Goal: Navigation & Orientation: Find specific page/section

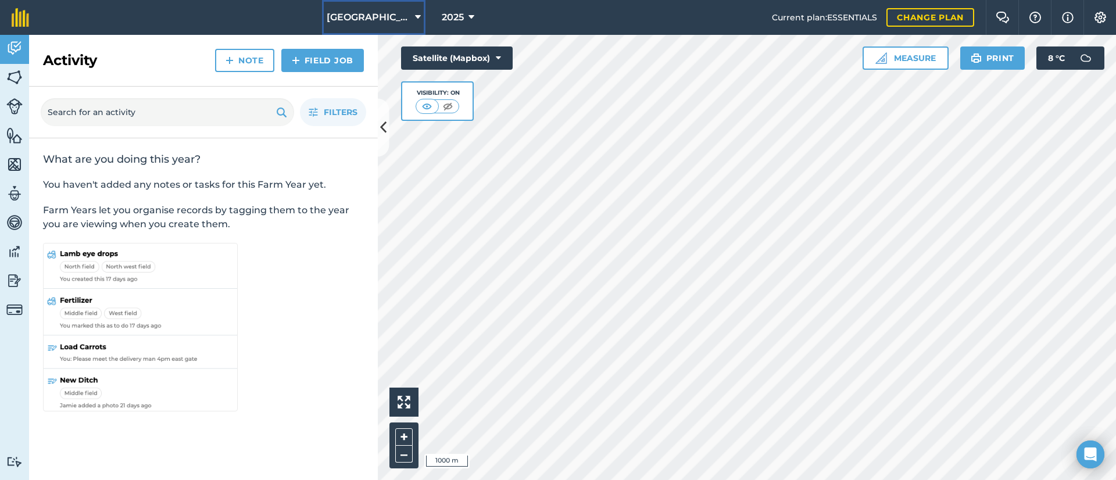
click at [387, 7] on button "[GEOGRAPHIC_DATA] Farming" at bounding box center [373, 17] width 103 height 35
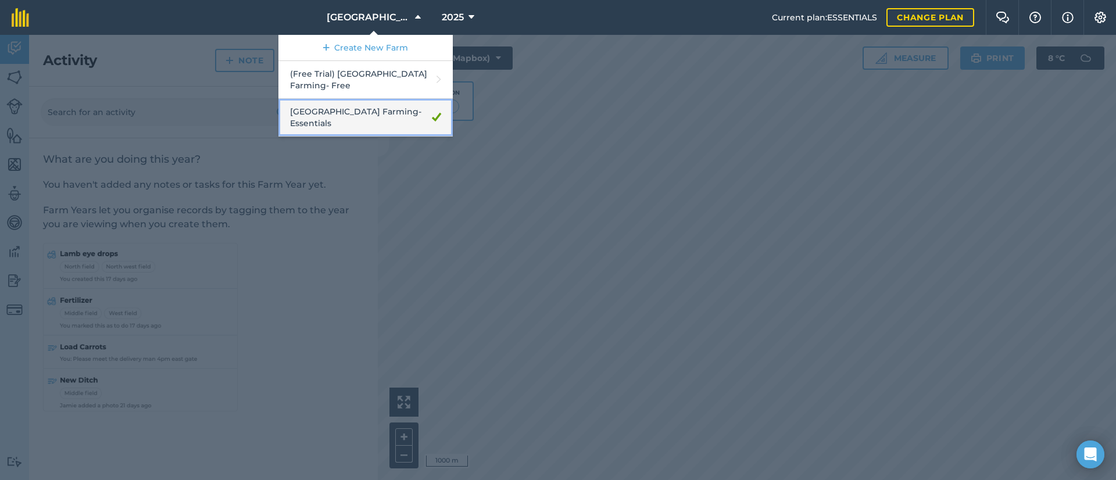
click at [389, 108] on link "Salt Springs Farming - Essentials" at bounding box center [365, 118] width 174 height 38
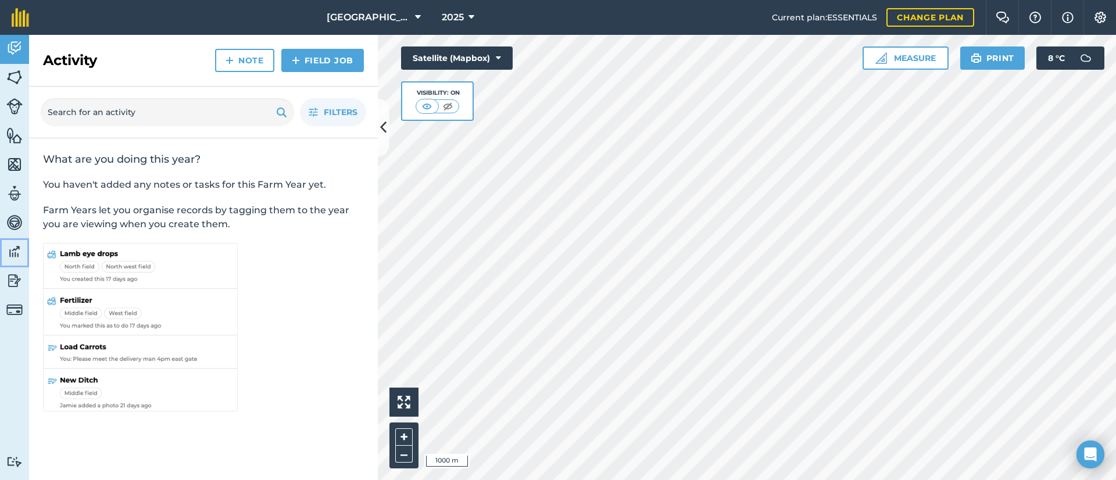
click at [12, 253] on img at bounding box center [14, 251] width 16 height 17
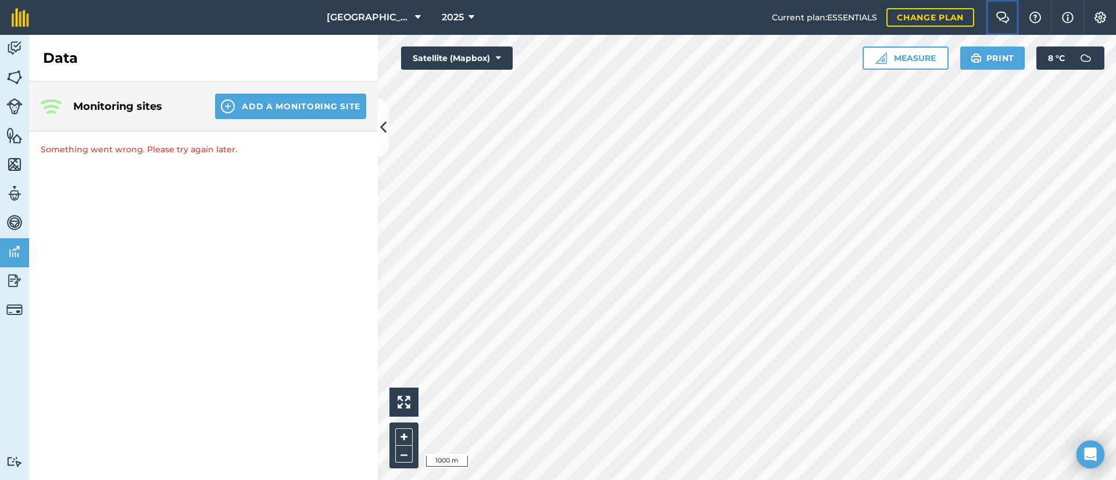
click at [1006, 16] on img at bounding box center [1002, 18] width 14 height 12
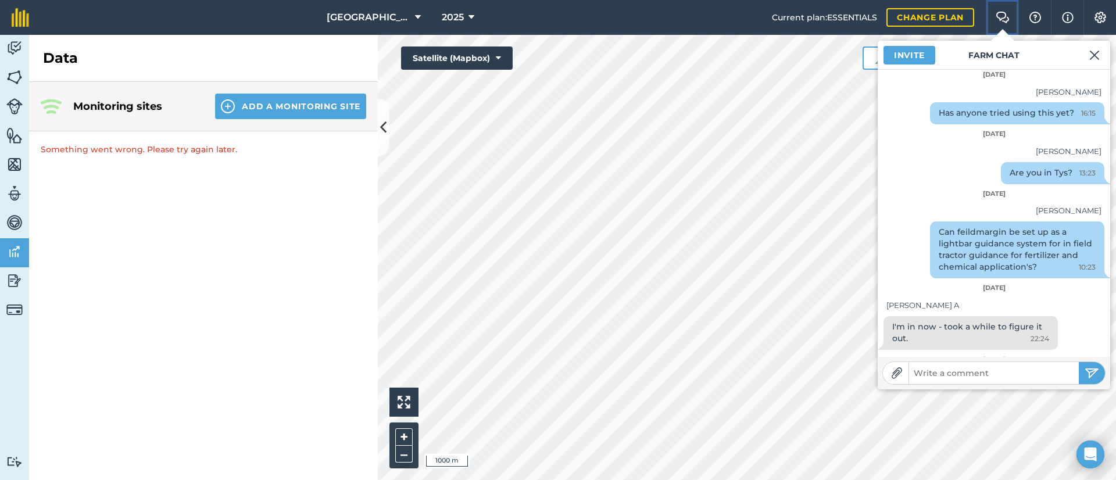
scroll to position [56, 0]
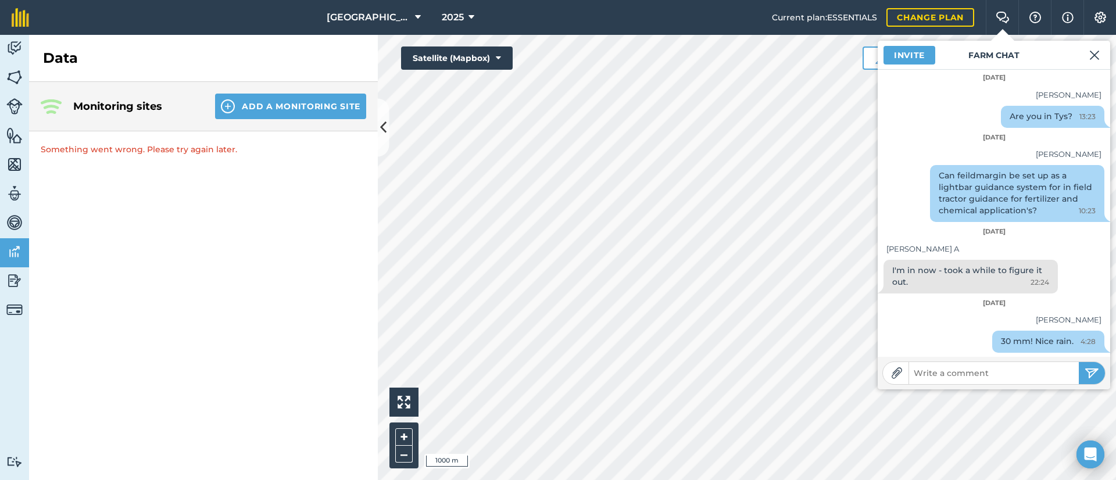
drag, startPoint x: 941, startPoint y: 375, endPoint x: 967, endPoint y: 372, distance: 26.4
click at [926, 373] on input "text" at bounding box center [994, 373] width 170 height 16
click at [1032, 21] on img at bounding box center [1035, 18] width 14 height 12
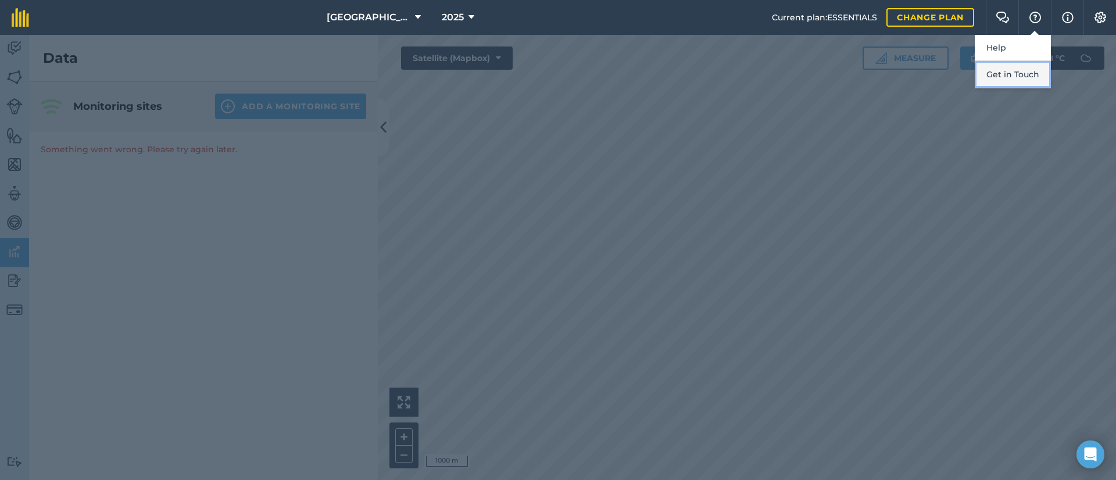
click at [1006, 71] on button "Get in Touch" at bounding box center [1012, 74] width 76 height 27
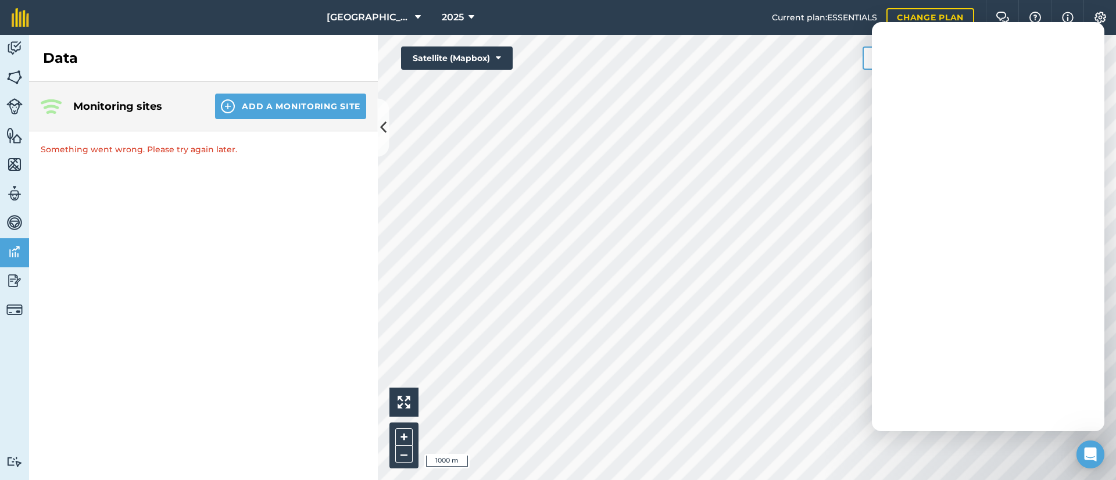
scroll to position [0, 0]
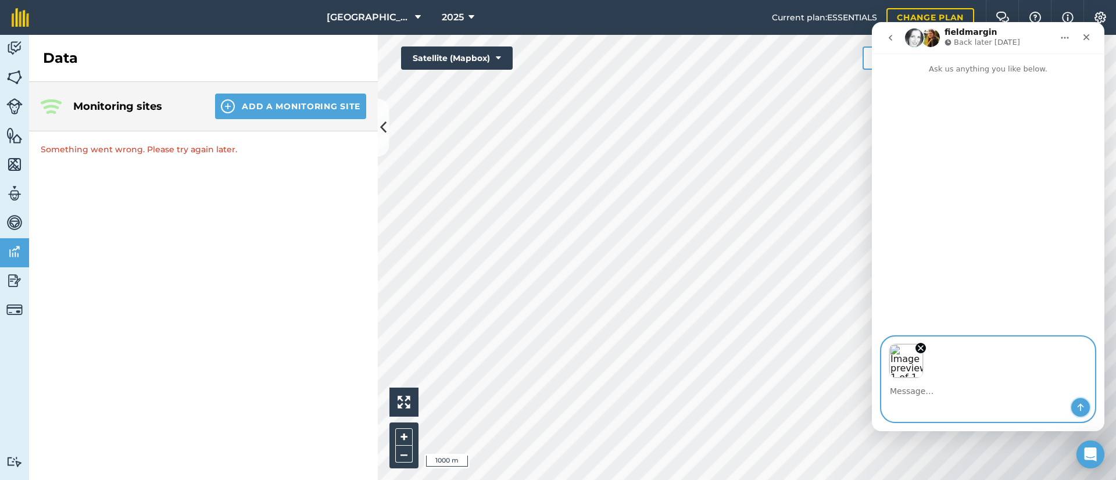
click at [1080, 406] on icon "Send a message…" at bounding box center [1079, 407] width 9 height 9
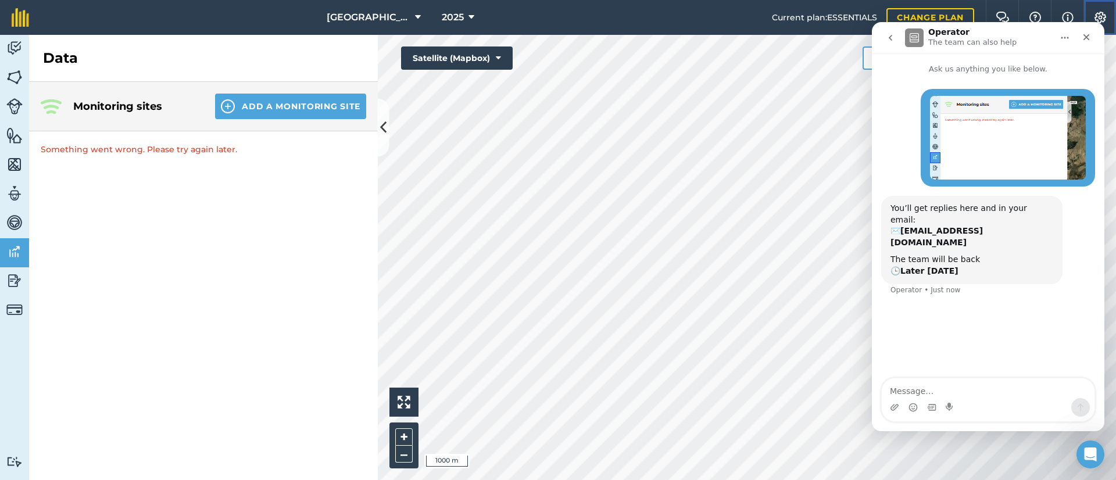
click at [1100, 15] on img at bounding box center [1100, 18] width 14 height 12
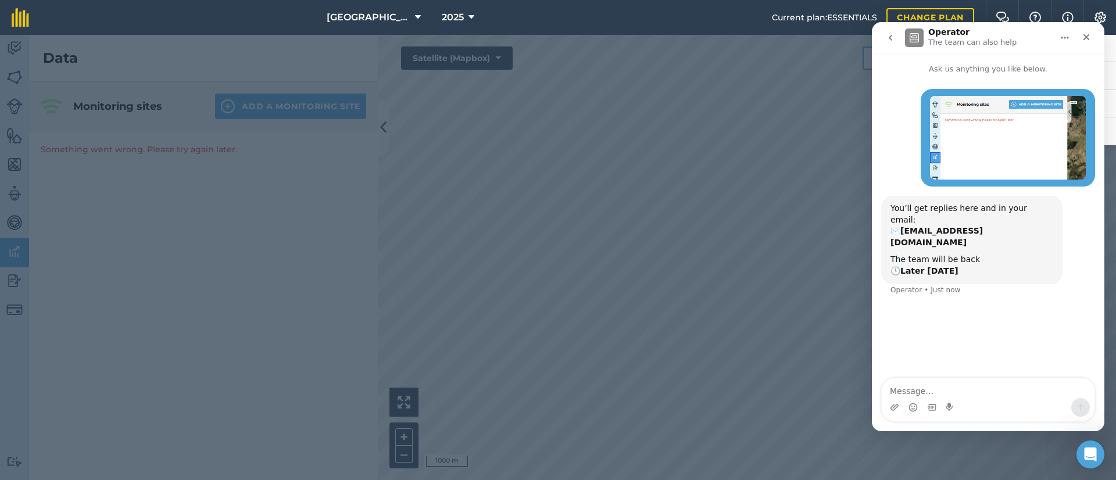
click at [740, 152] on div at bounding box center [558, 257] width 1116 height 445
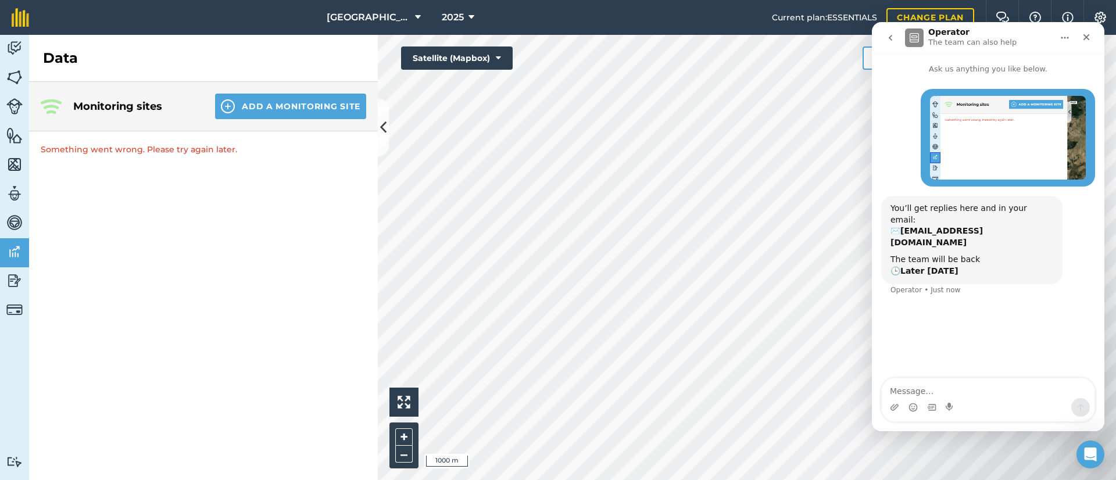
click at [1068, 40] on icon "Home" at bounding box center [1064, 37] width 9 height 9
click at [1083, 38] on icon "Close" at bounding box center [1085, 37] width 9 height 9
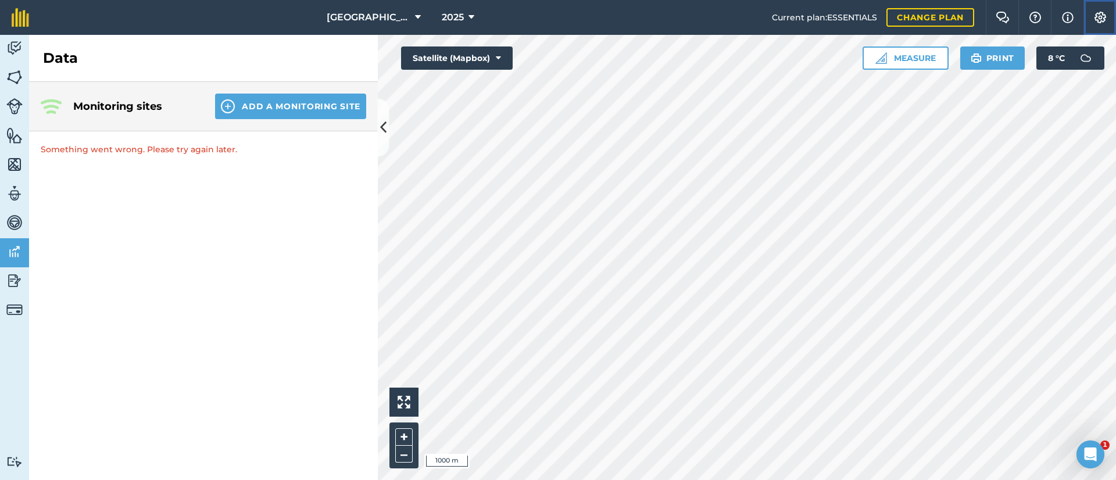
click at [1099, 23] on img at bounding box center [1100, 18] width 14 height 12
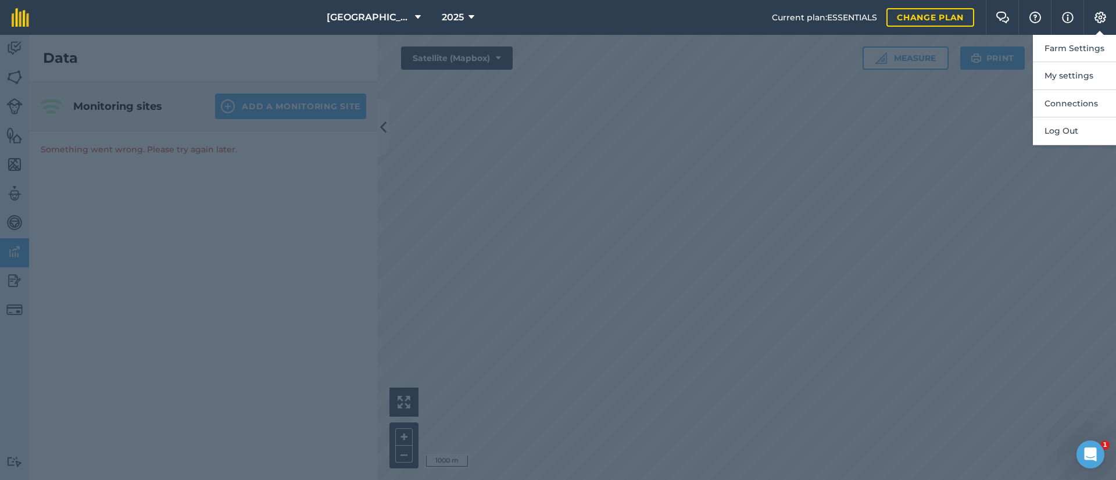
click at [659, 178] on div at bounding box center [558, 257] width 1116 height 445
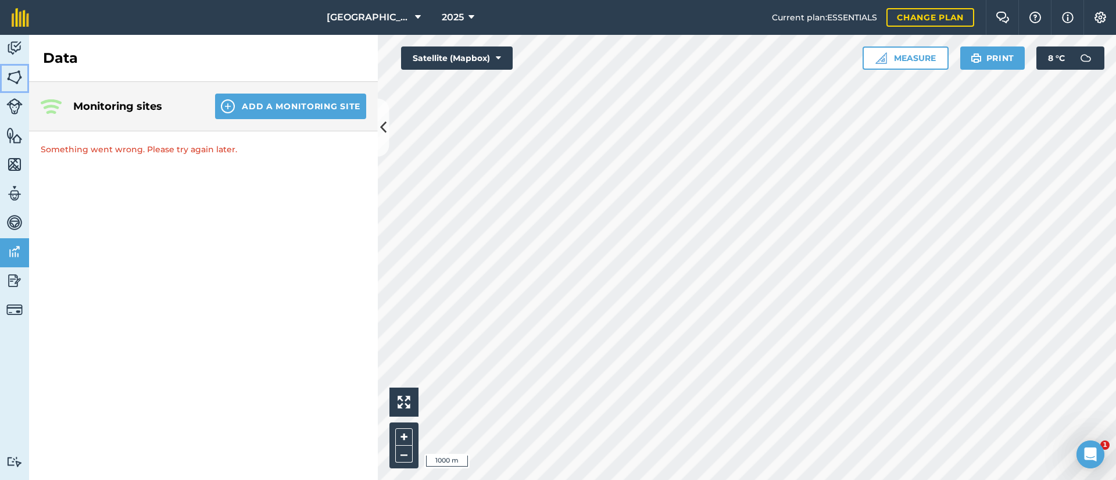
click at [12, 74] on img at bounding box center [14, 77] width 16 height 17
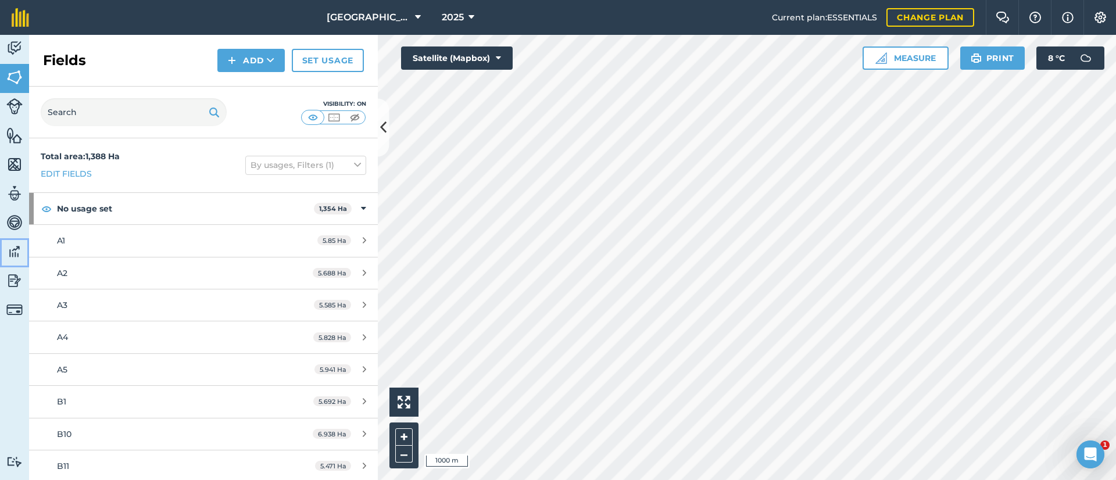
click at [9, 251] on img at bounding box center [14, 251] width 16 height 17
